Goal: Browse casually

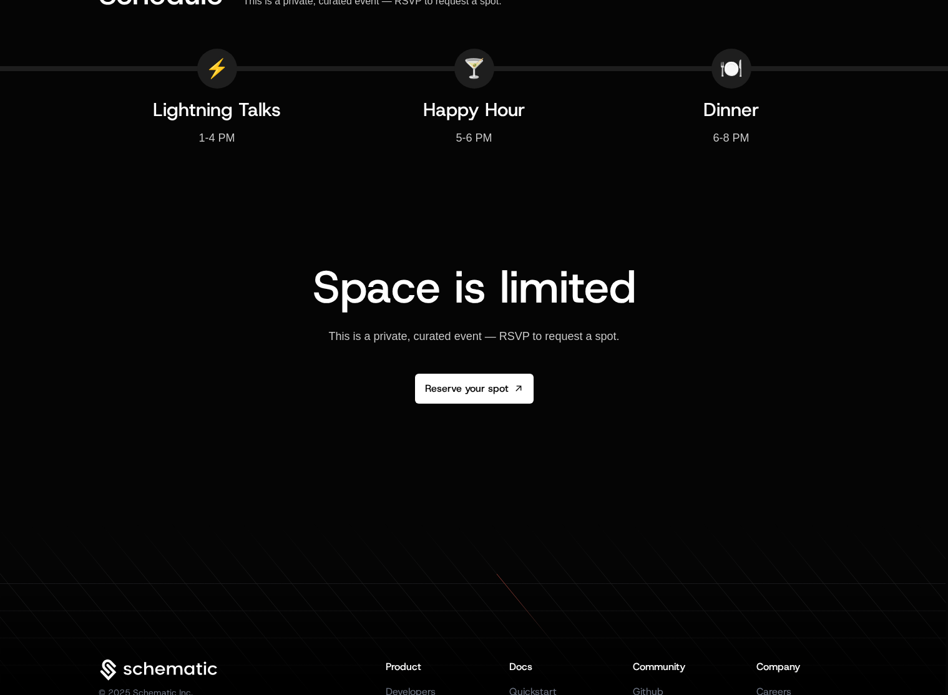
scroll to position [1988, 0]
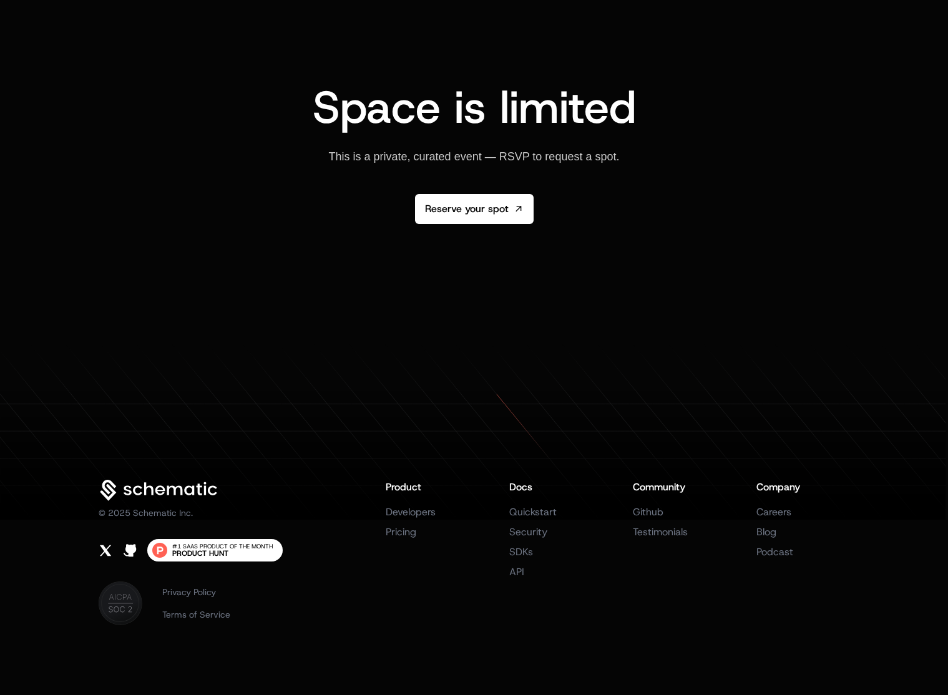
click at [231, 548] on span "#1 SaaS Product of the Month" at bounding box center [222, 546] width 100 height 6
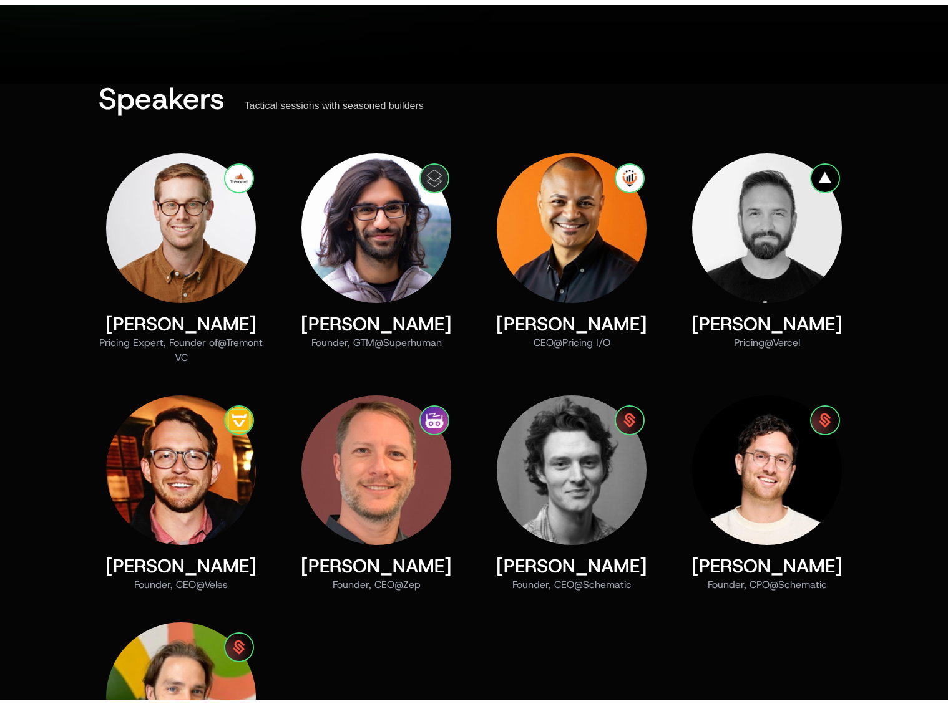
scroll to position [0, 0]
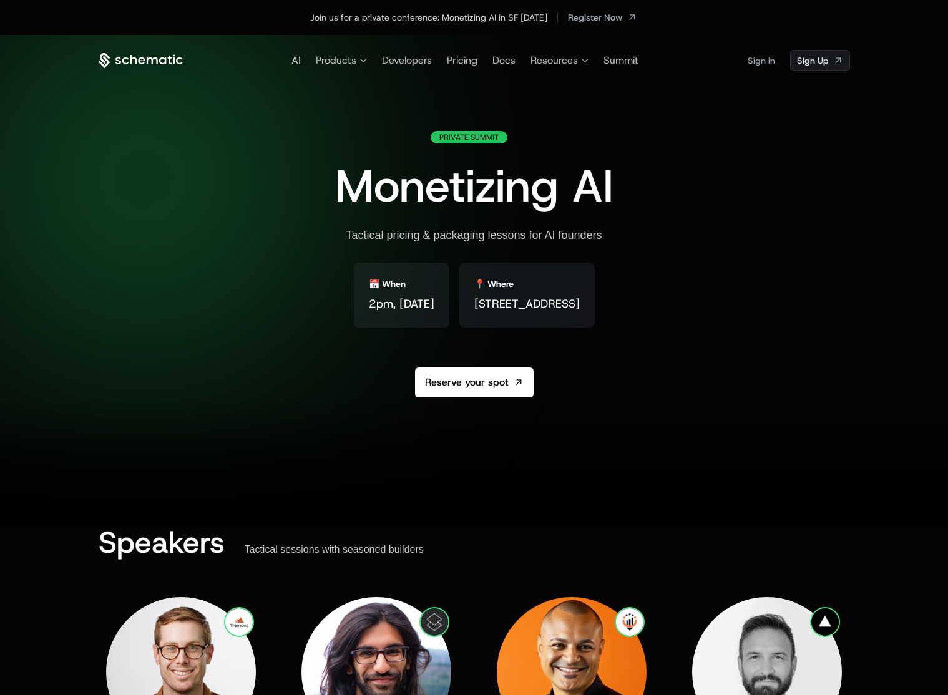
click at [129, 60] on icon at bounding box center [141, 61] width 84 height 16
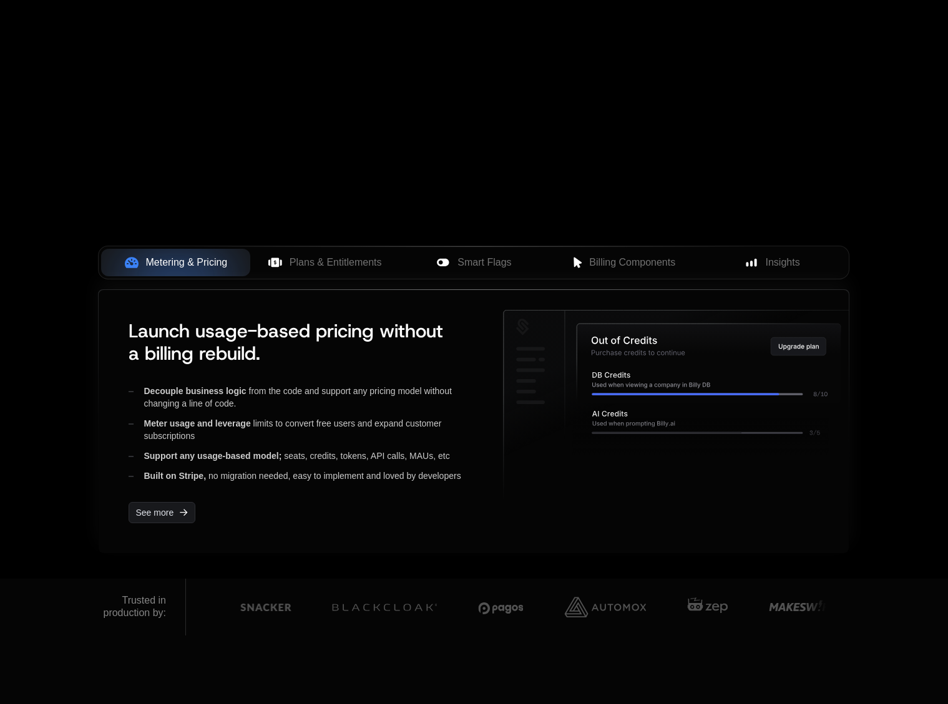
scroll to position [326, 0]
